Goal: Navigation & Orientation: Find specific page/section

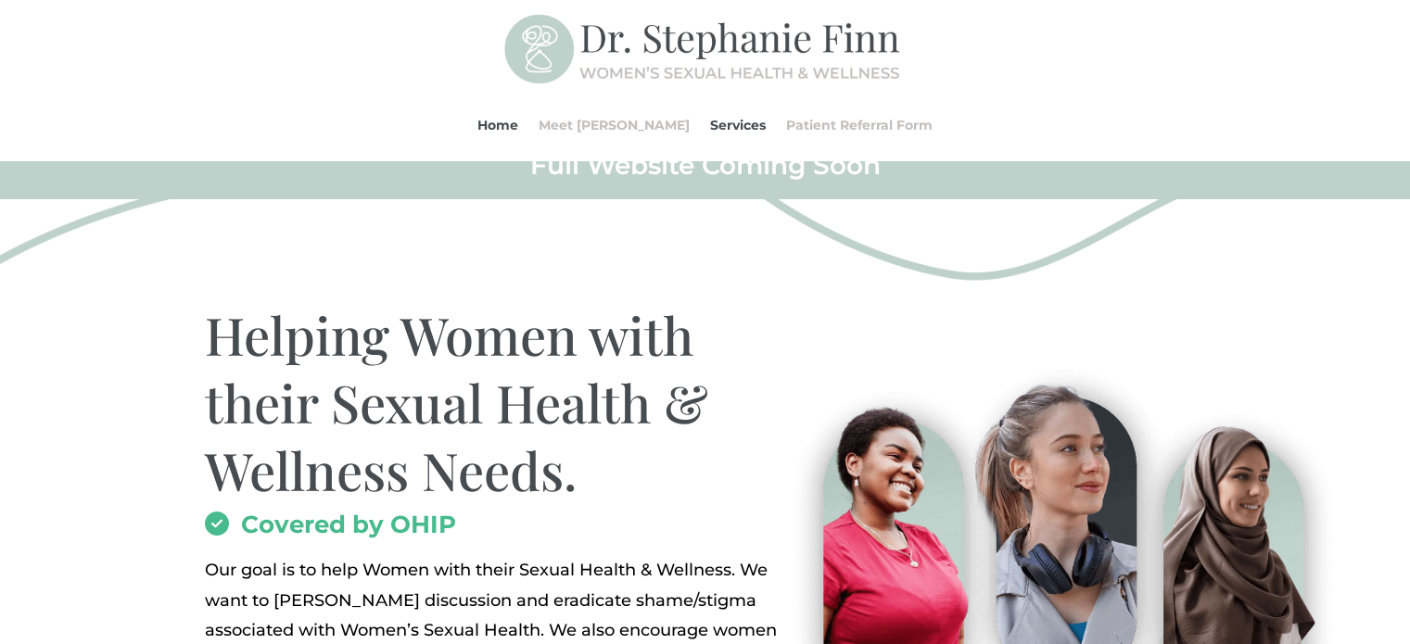
scroll to position [25, 0]
click at [710, 130] on link "Services" at bounding box center [738, 125] width 56 height 70
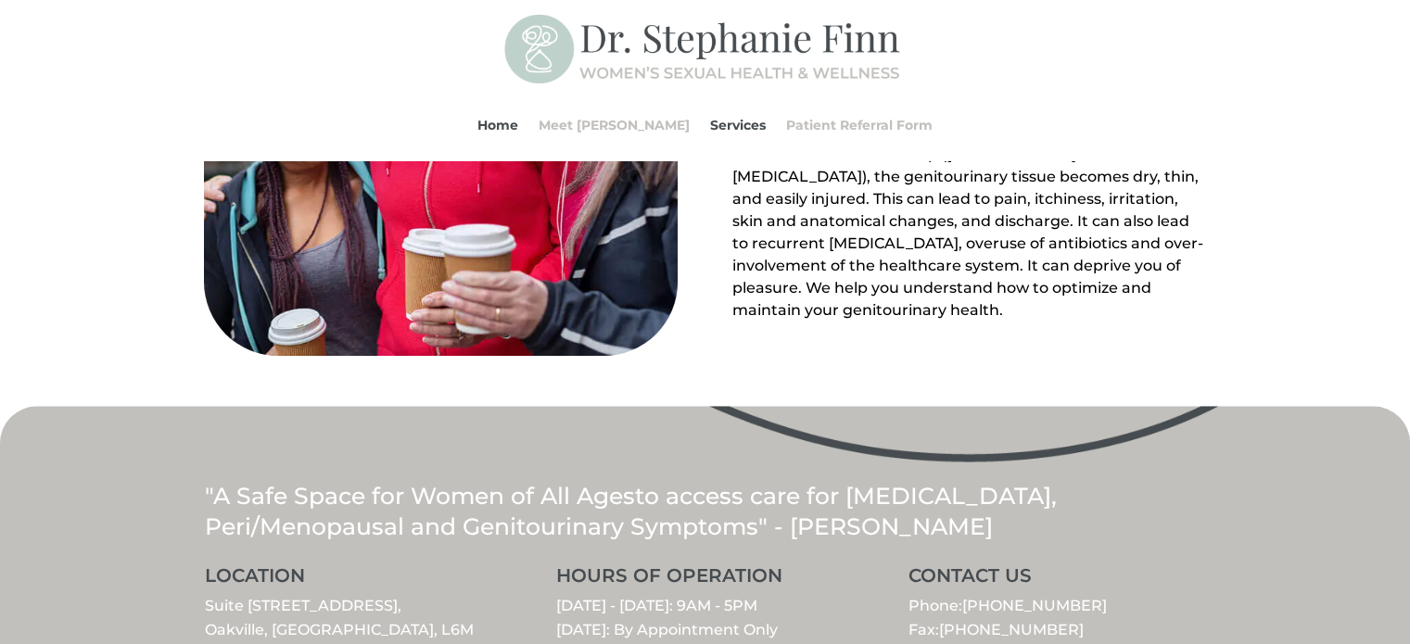
scroll to position [1975, 0]
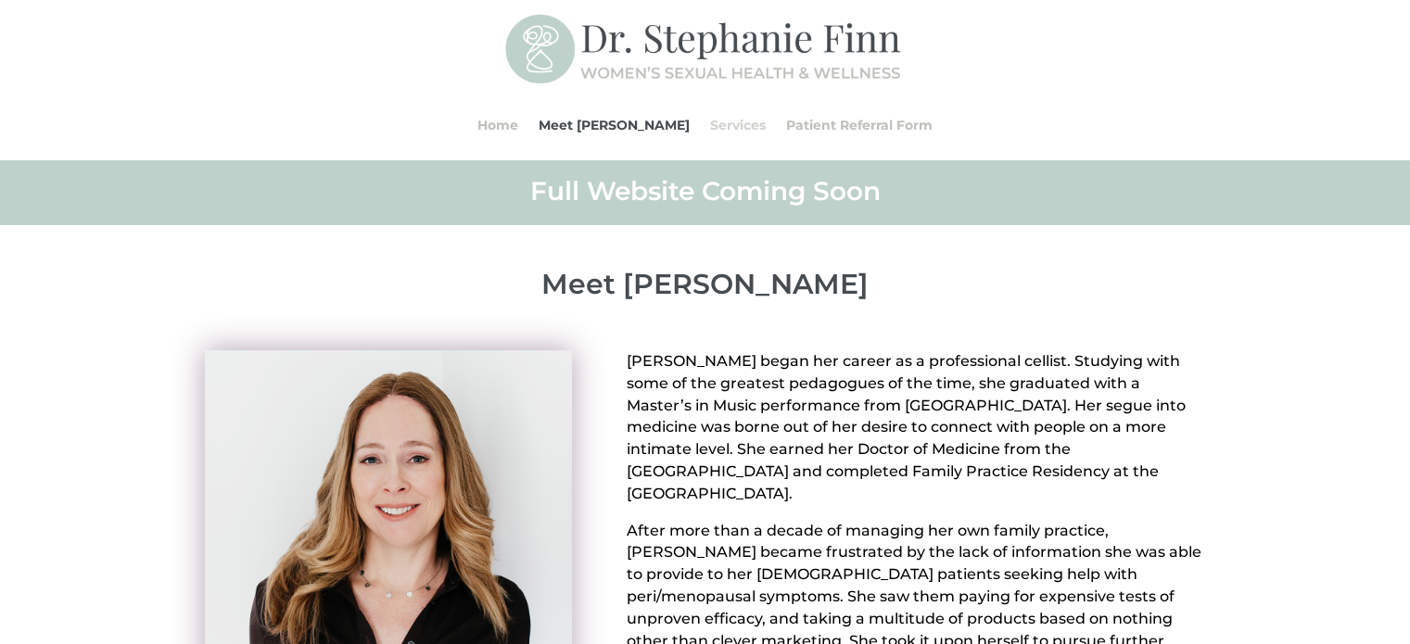
click at [710, 121] on link "Services" at bounding box center [738, 125] width 56 height 70
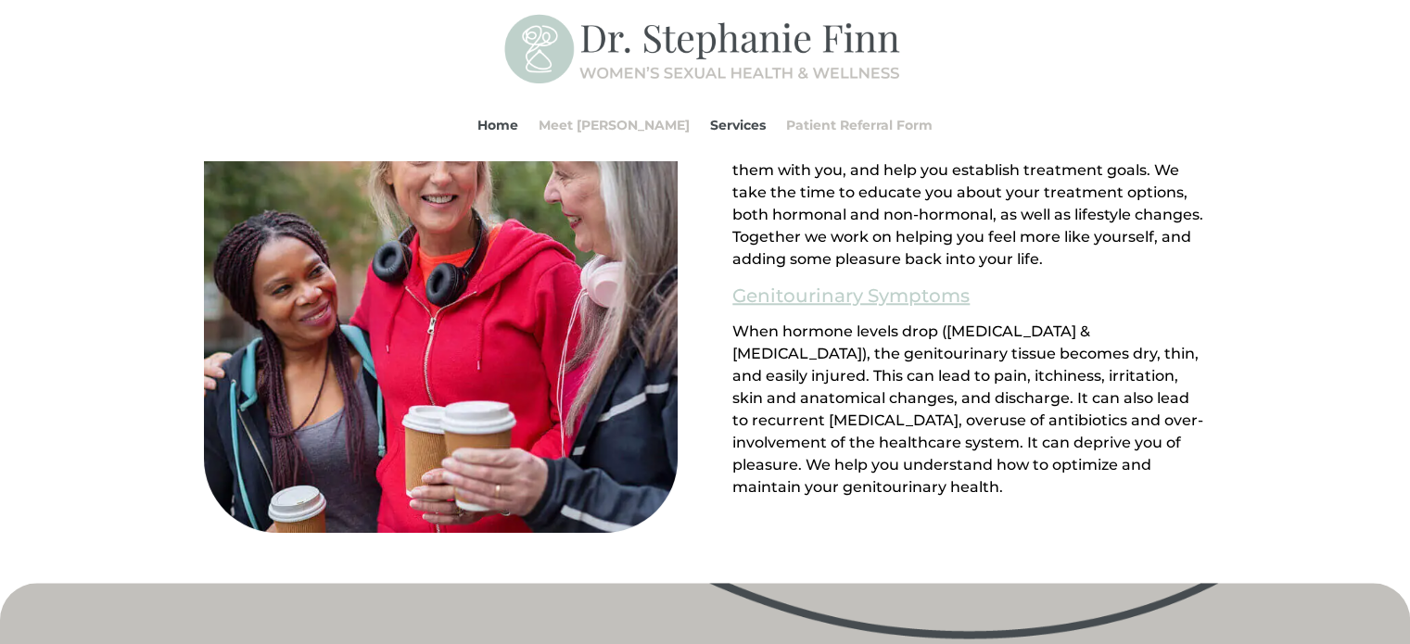
scroll to position [1798, 0]
